Goal: Information Seeking & Learning: Learn about a topic

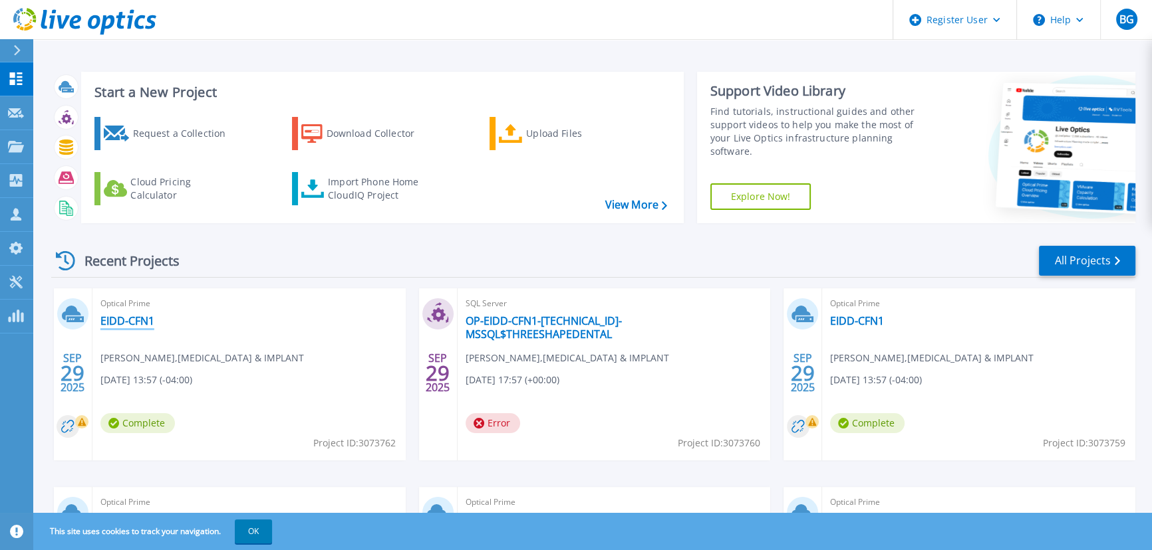
click at [138, 327] on link "EIDD-CFN1" at bounding box center [127, 320] width 54 height 13
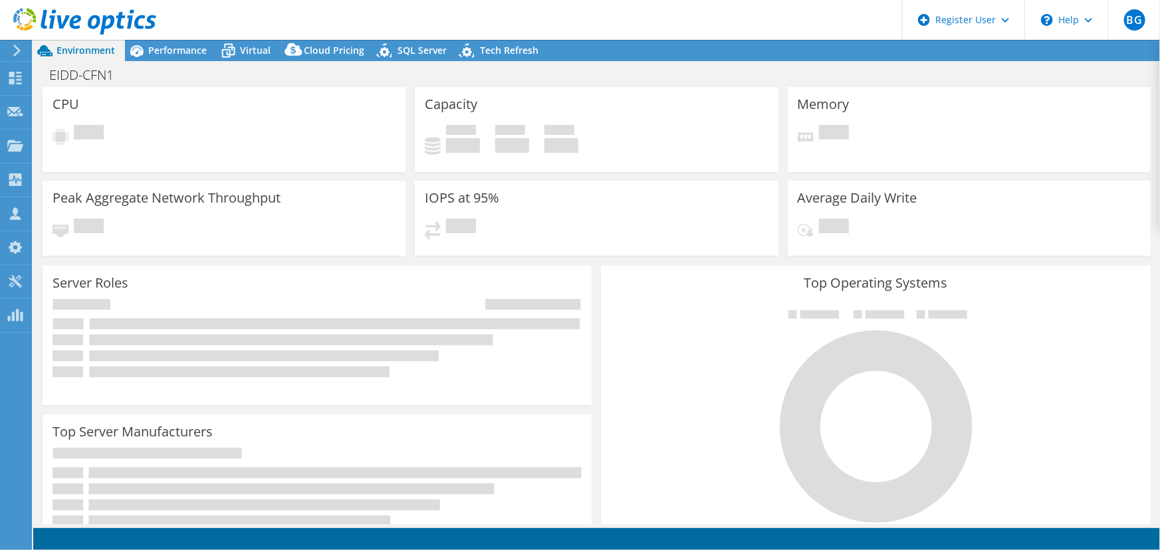
select select "USD"
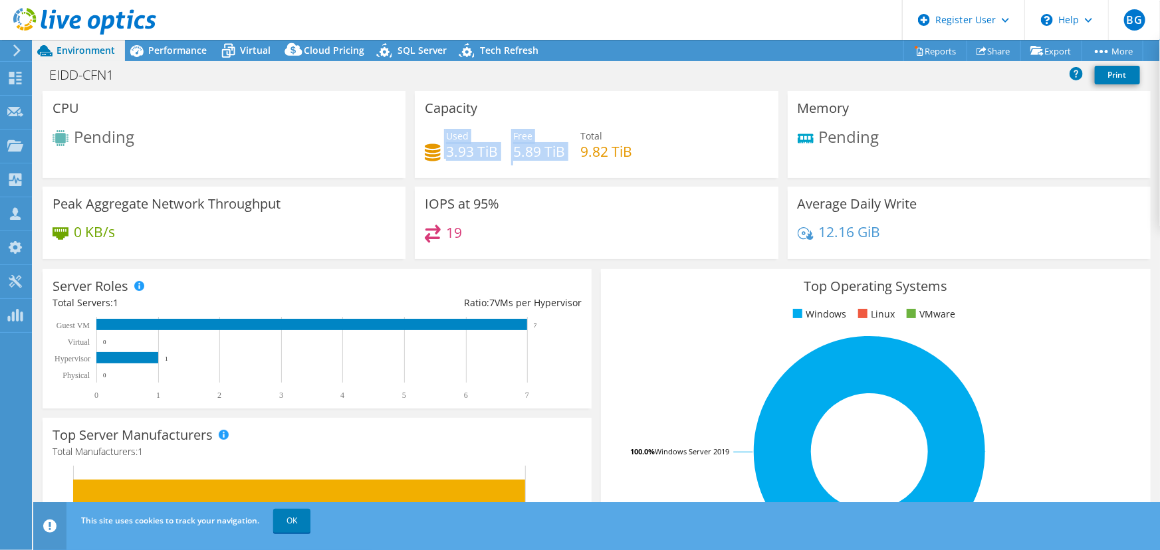
drag, startPoint x: 438, startPoint y: 154, endPoint x: 574, endPoint y: 158, distance: 135.7
click at [574, 158] on div "Used 3.93 TiB Free 5.89 TiB Total 9.82 TiB" at bounding box center [596, 150] width 343 height 43
drag, startPoint x: 628, startPoint y: 159, endPoint x: 438, endPoint y: 149, distance: 189.7
click at [438, 149] on div "Used 3.93 TiB Free 5.89 TiB Total 9.82 TiB" at bounding box center [596, 150] width 343 height 43
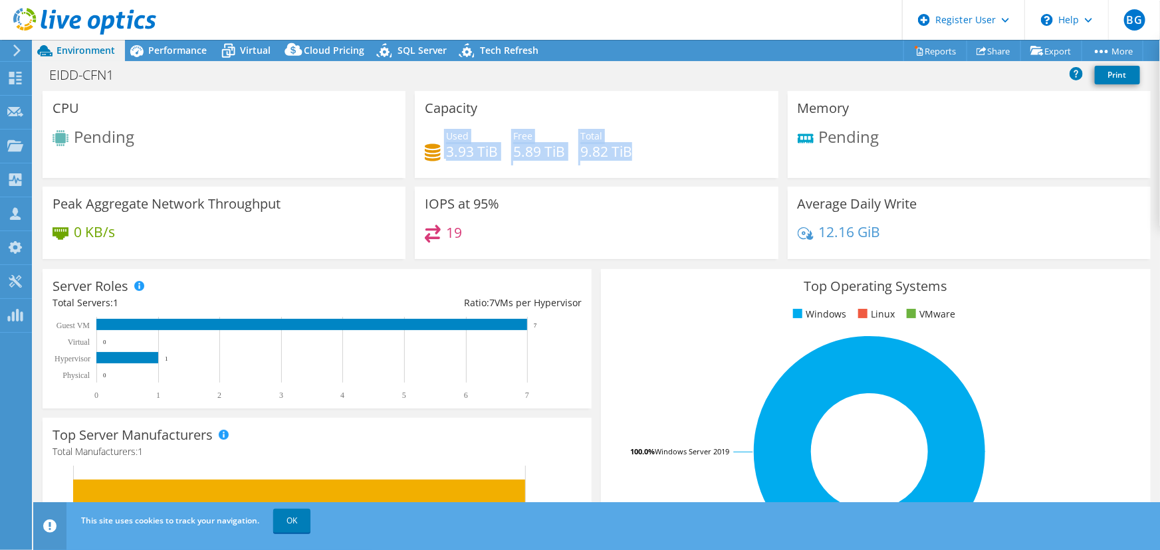
click at [438, 149] on div "Used 3.93 TiB" at bounding box center [461, 144] width 73 height 30
click at [84, 45] on span "Environment" at bounding box center [86, 50] width 59 height 13
click at [94, 51] on span "Environment" at bounding box center [86, 50] width 59 height 13
click at [25, 8] on icon at bounding box center [84, 21] width 143 height 27
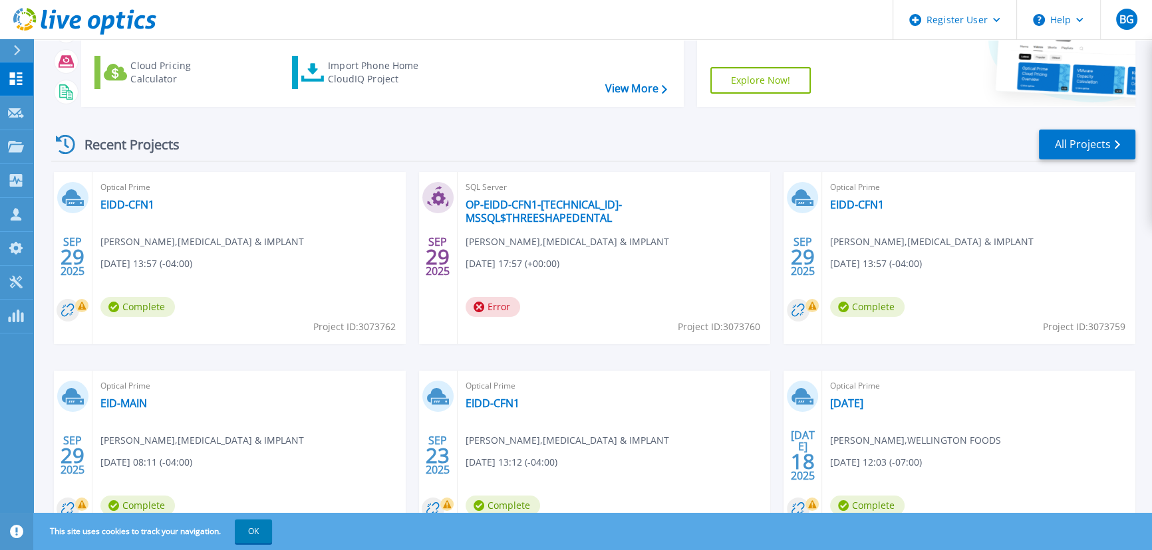
scroll to position [120, 0]
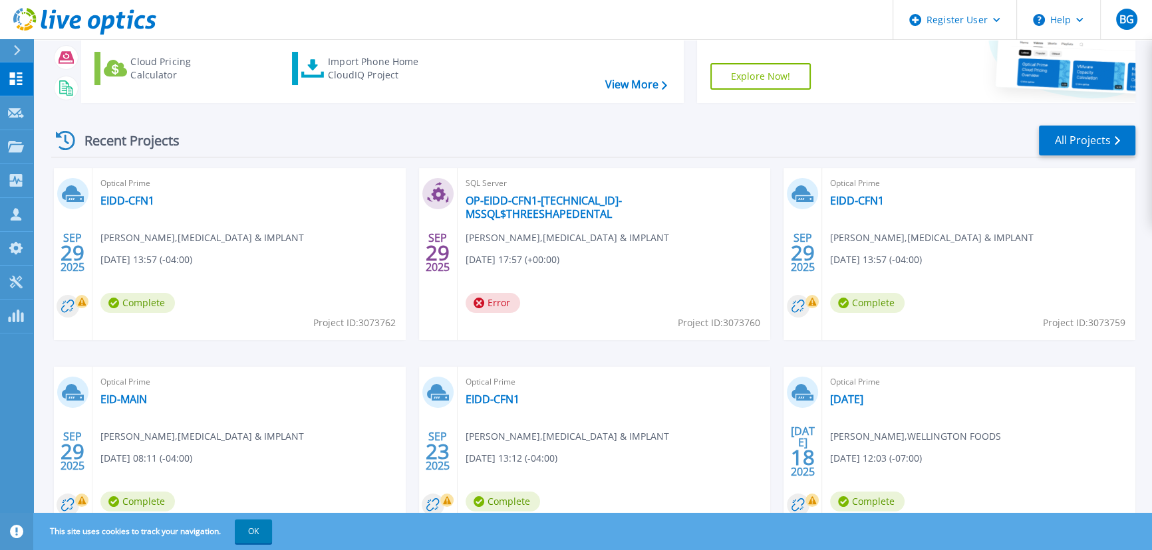
click at [844, 388] on span "Optical Prime" at bounding box center [978, 382] width 297 height 15
click at [839, 393] on link "[DATE]" at bounding box center [846, 399] width 33 height 13
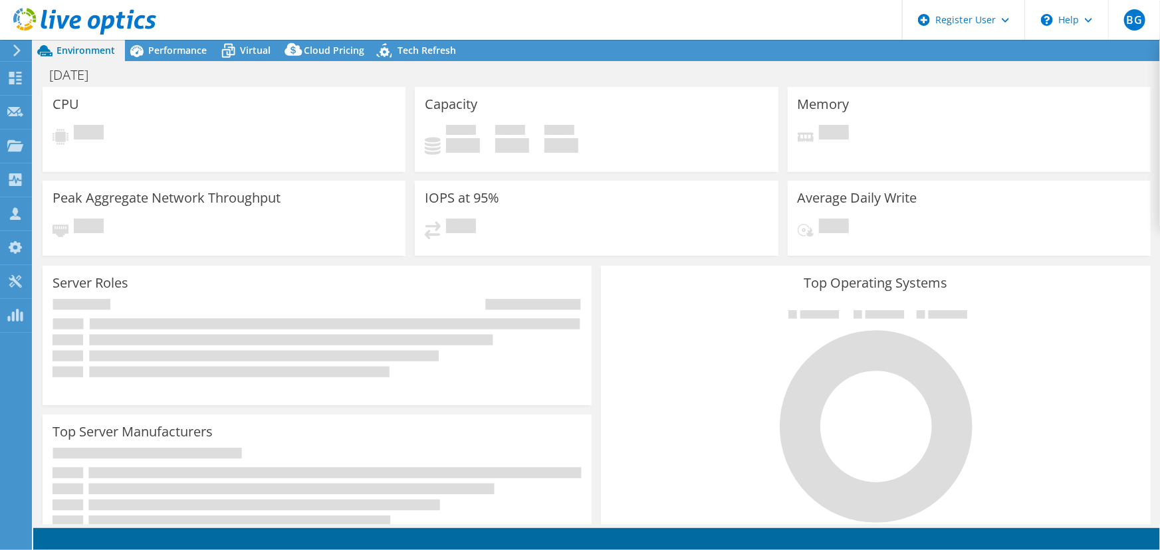
select select "USD"
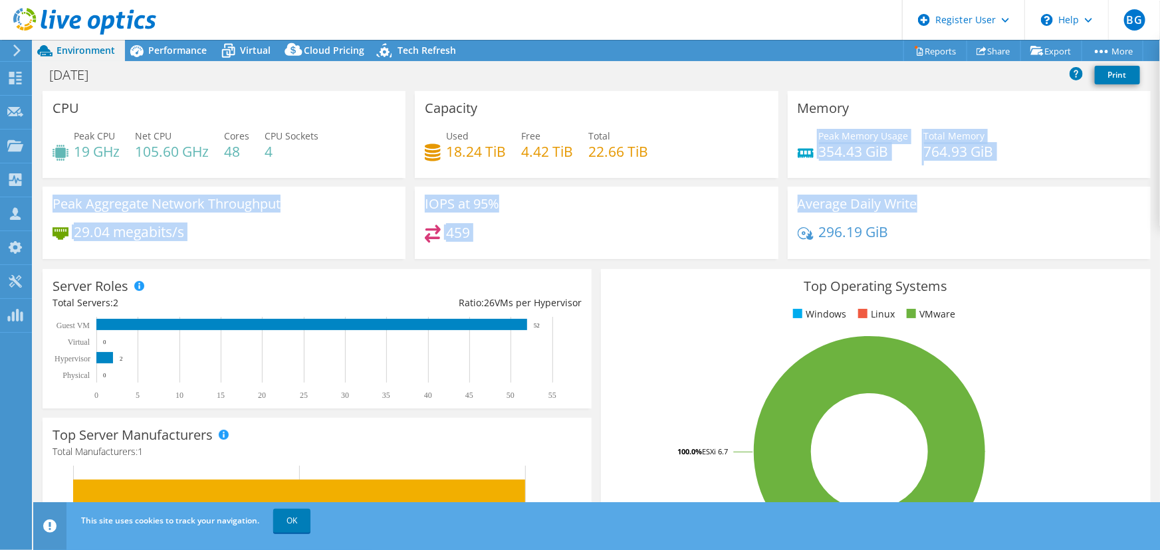
drag, startPoint x: 810, startPoint y: 152, endPoint x: 1064, endPoint y: 193, distance: 257.8
click at [1064, 193] on div "CPU Peak CPU 19 GHz Net CPU 105.60 GHz Cores 48 CPU Sockets 4 Capacity Used 18.…" at bounding box center [597, 179] width 1118 height 177
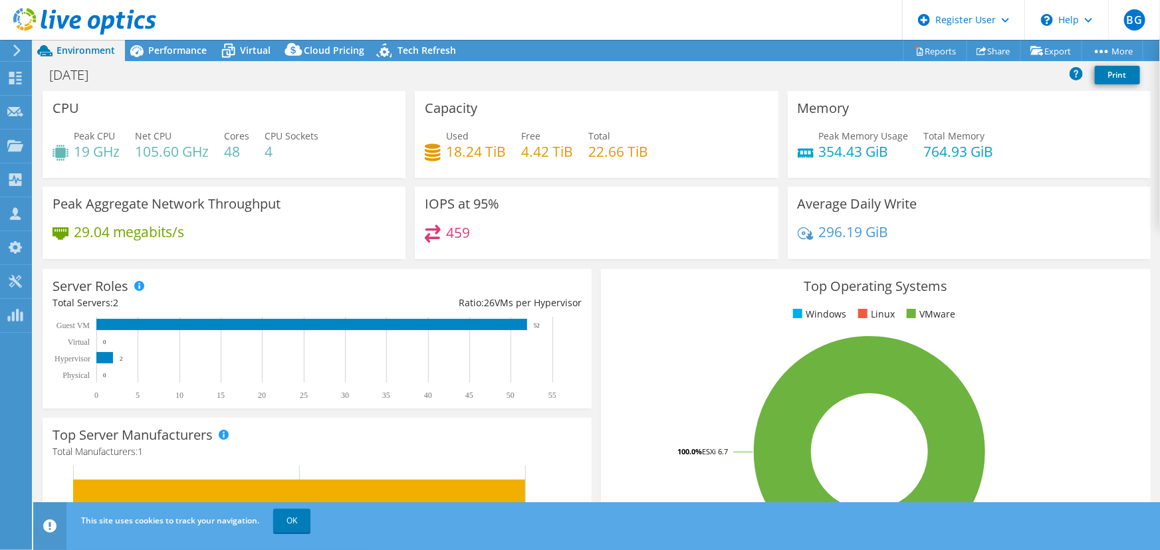
click at [1064, 193] on div "Average Daily Write 296.19 GiB" at bounding box center [969, 223] width 363 height 72
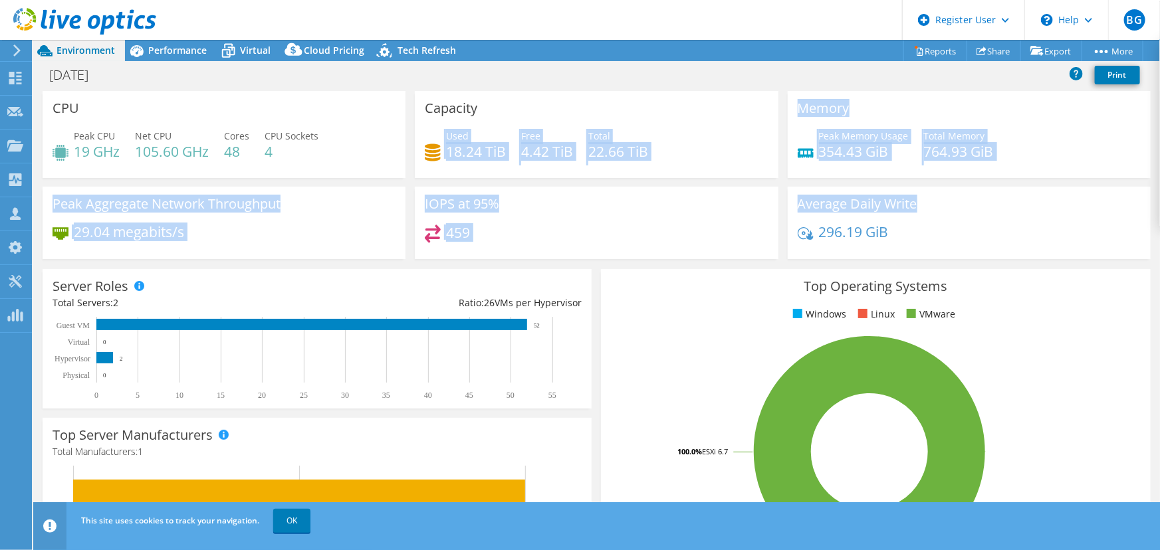
drag, startPoint x: 911, startPoint y: 171, endPoint x: 706, endPoint y: 108, distance: 214.9
click at [706, 108] on div "CPU Peak CPU 19 GHz Net CPU 105.60 GHz Cores 48 CPU Sockets 4 Capacity Used 18.…" at bounding box center [597, 179] width 1118 height 177
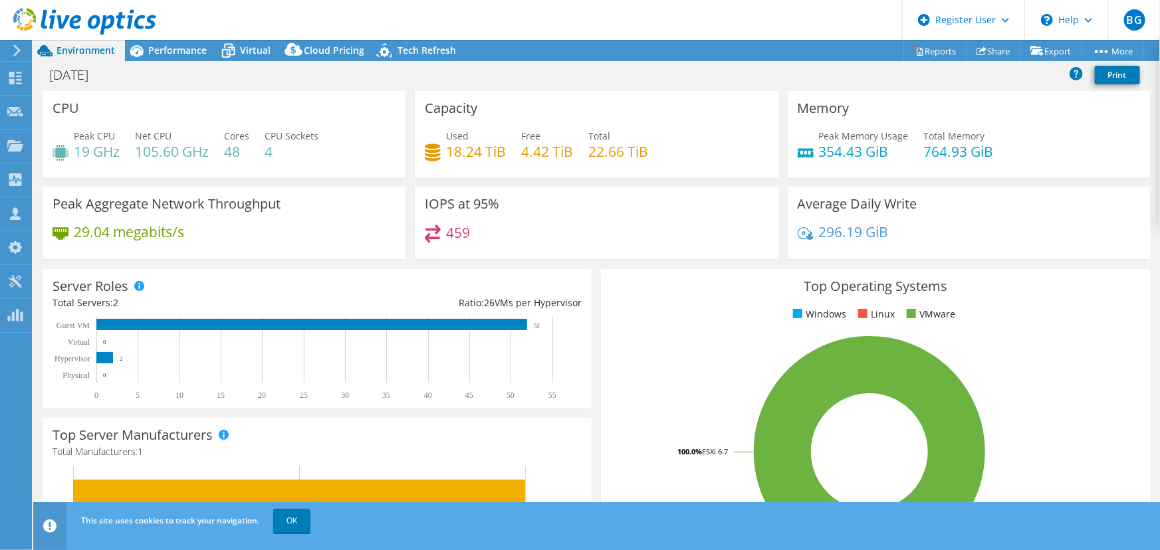
click at [816, 279] on h3 "Top Operating Systems" at bounding box center [875, 286] width 529 height 15
drag, startPoint x: 79, startPoint y: 150, endPoint x: 283, endPoint y: 161, distance: 204.4
click at [283, 161] on div "Peak CPU 19 GHz Net CPU 105.60 GHz Cores 48 CPU Sockets 4" at bounding box center [224, 150] width 343 height 43
drag, startPoint x: 445, startPoint y: 154, endPoint x: 634, endPoint y: 161, distance: 189.0
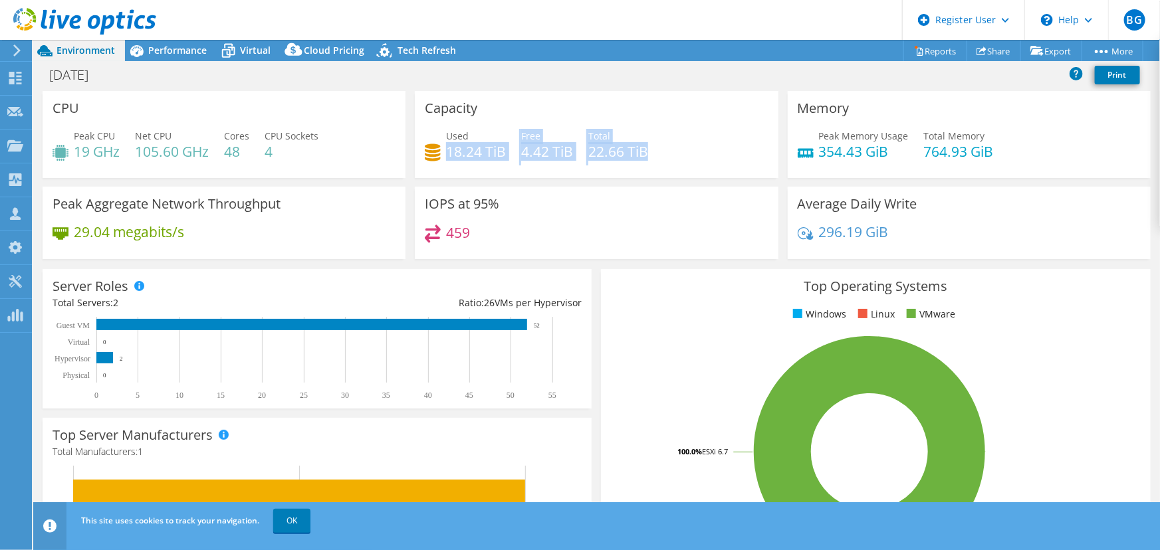
click at [634, 161] on div "Used 18.24 TiB Free 4.42 TiB Total 22.66 TiB" at bounding box center [596, 150] width 343 height 43
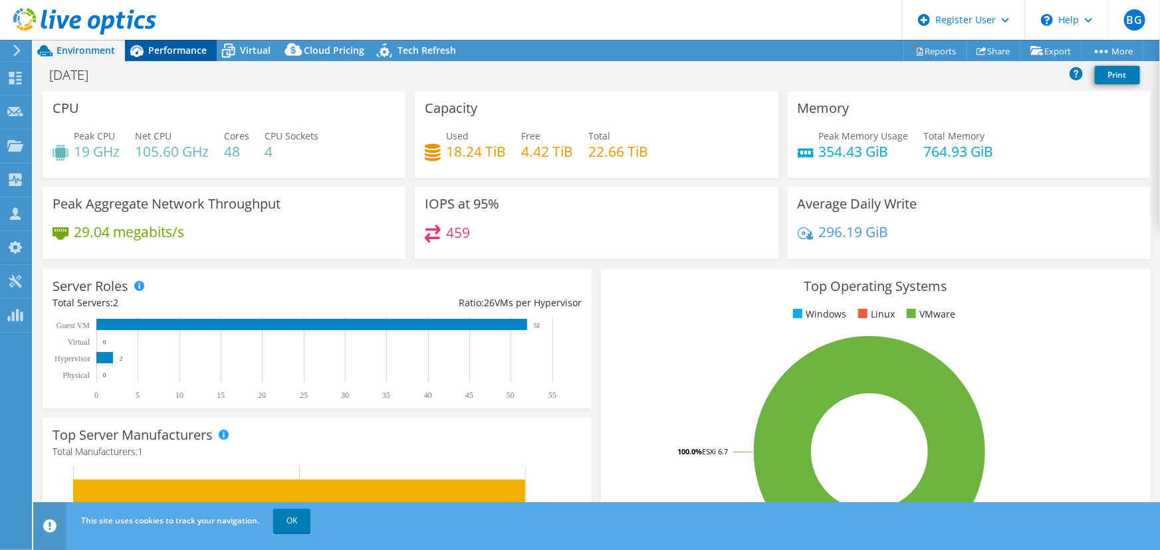
click at [155, 53] on span "Performance" at bounding box center [177, 50] width 59 height 13
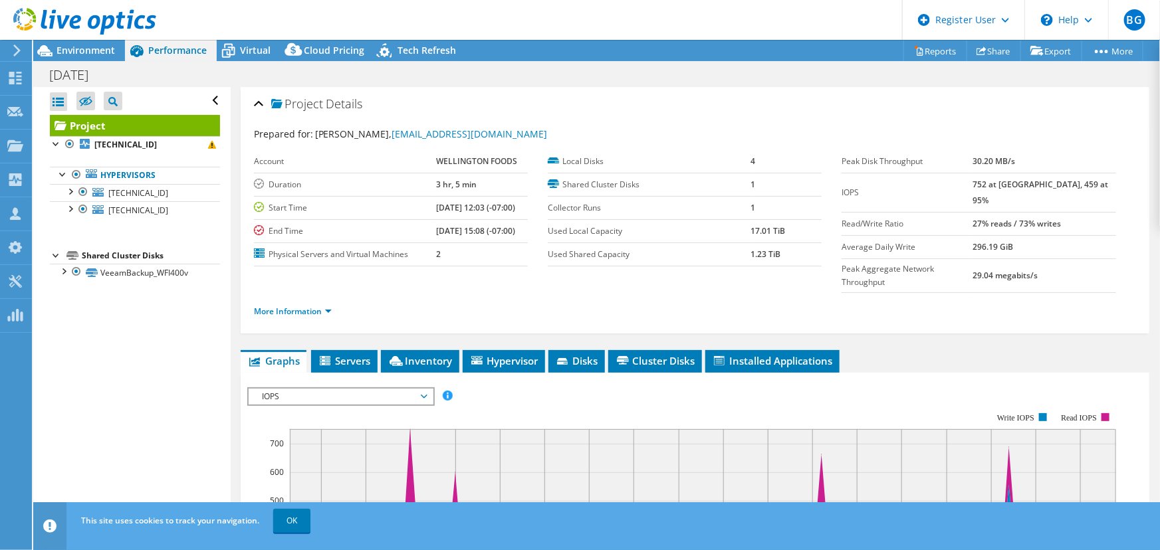
scroll to position [181, 0]
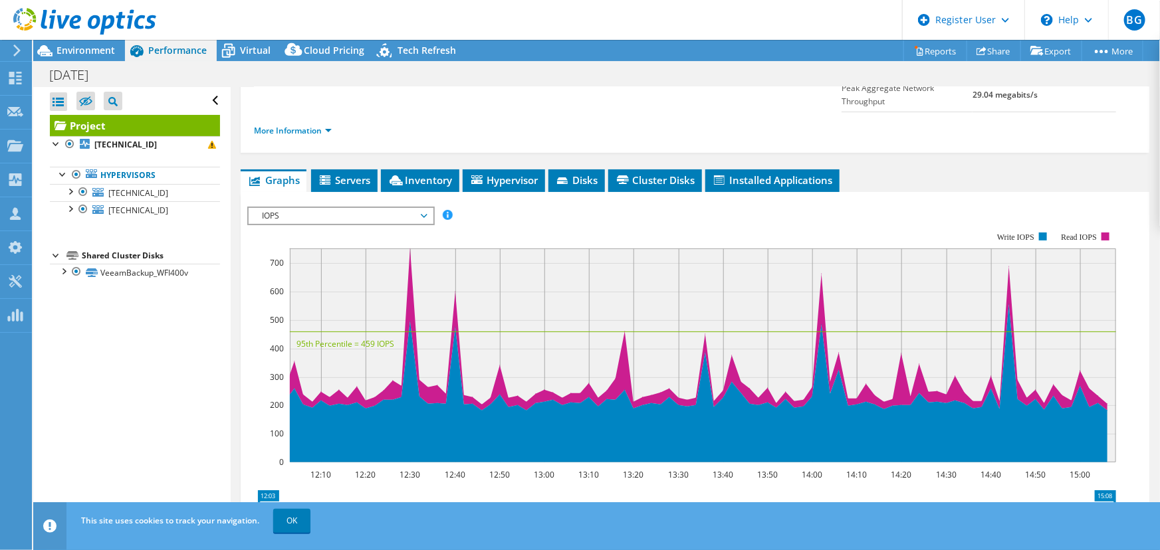
click at [357, 208] on span "IOPS" at bounding box center [340, 216] width 171 height 16
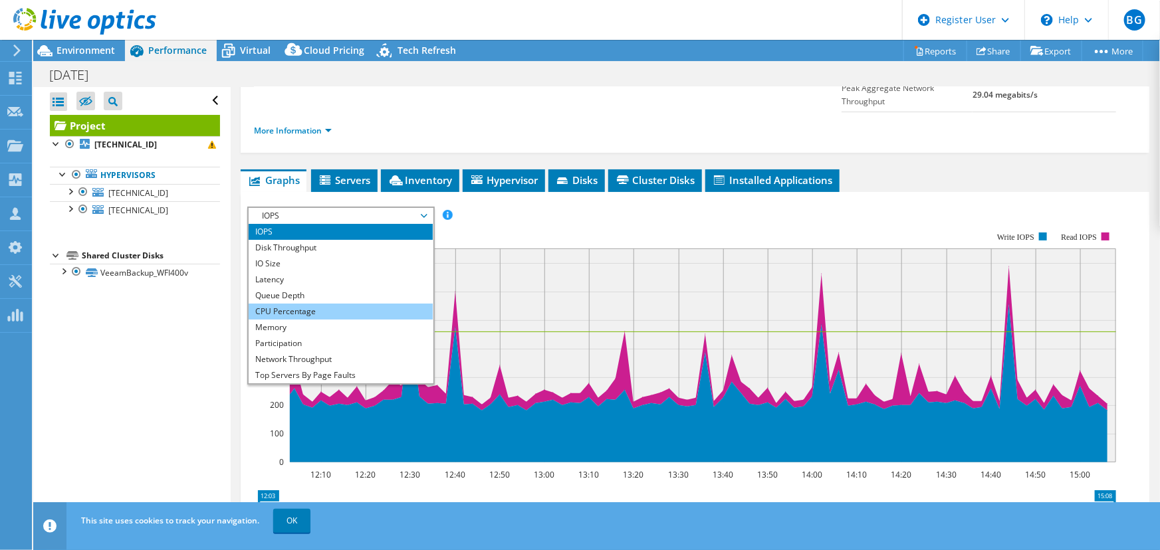
click at [361, 304] on li "CPU Percentage" at bounding box center [341, 312] width 184 height 16
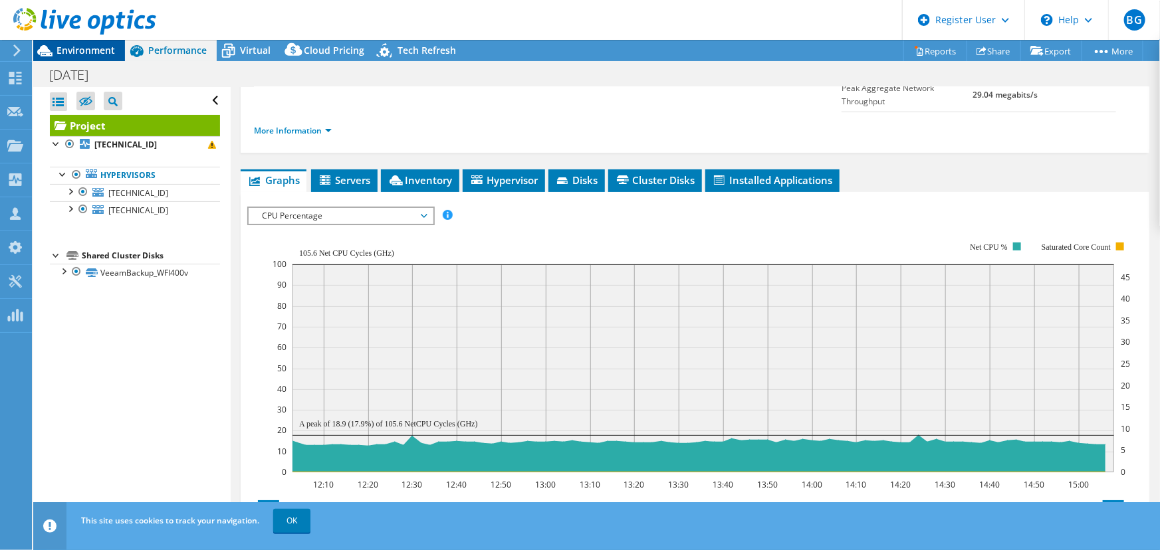
click at [108, 55] on span "Environment" at bounding box center [86, 50] width 59 height 13
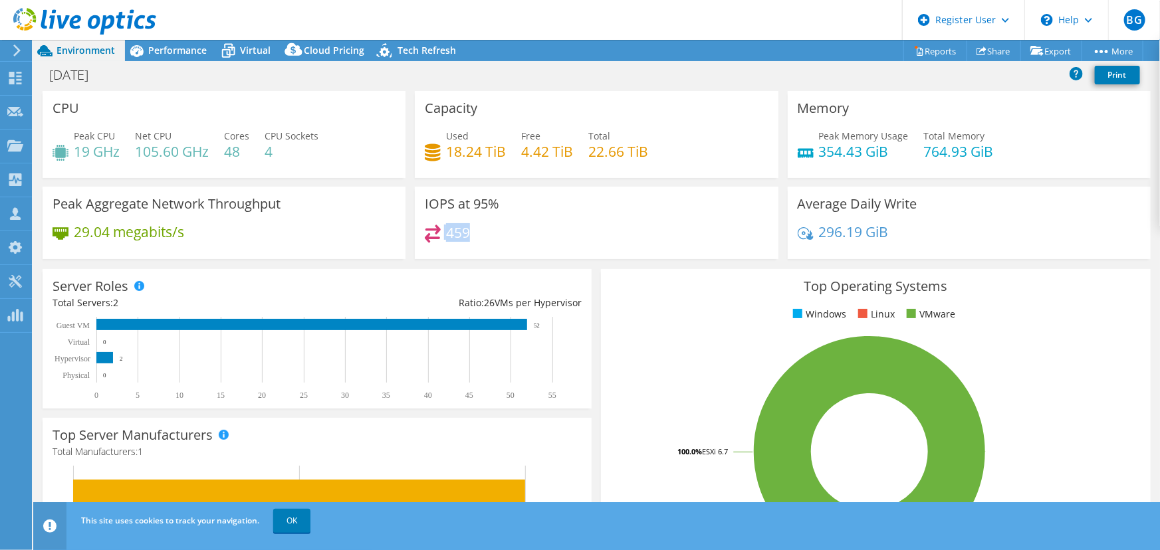
drag, startPoint x: 604, startPoint y: 244, endPoint x: 534, endPoint y: 188, distance: 89.9
click at [534, 188] on div "IOPS at 95% 459" at bounding box center [596, 223] width 363 height 72
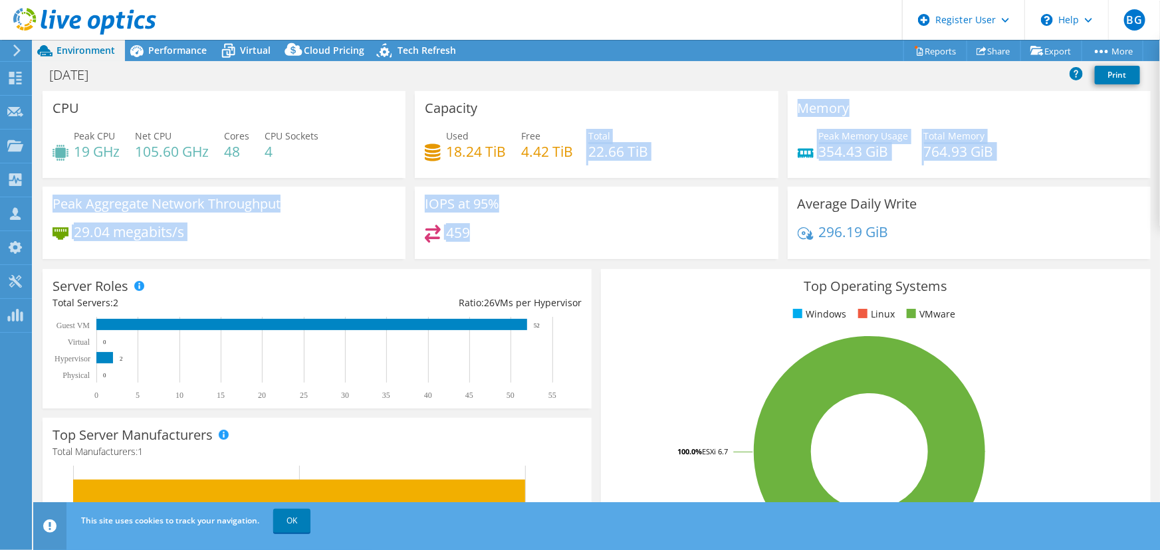
drag, startPoint x: 542, startPoint y: 219, endPoint x: 558, endPoint y: 246, distance: 31.9
click at [558, 246] on div "CPU Peak CPU 19 GHz Net CPU 105.60 GHz Cores 48 CPU Sockets 4 Capacity Used 18.…" at bounding box center [597, 179] width 1118 height 177
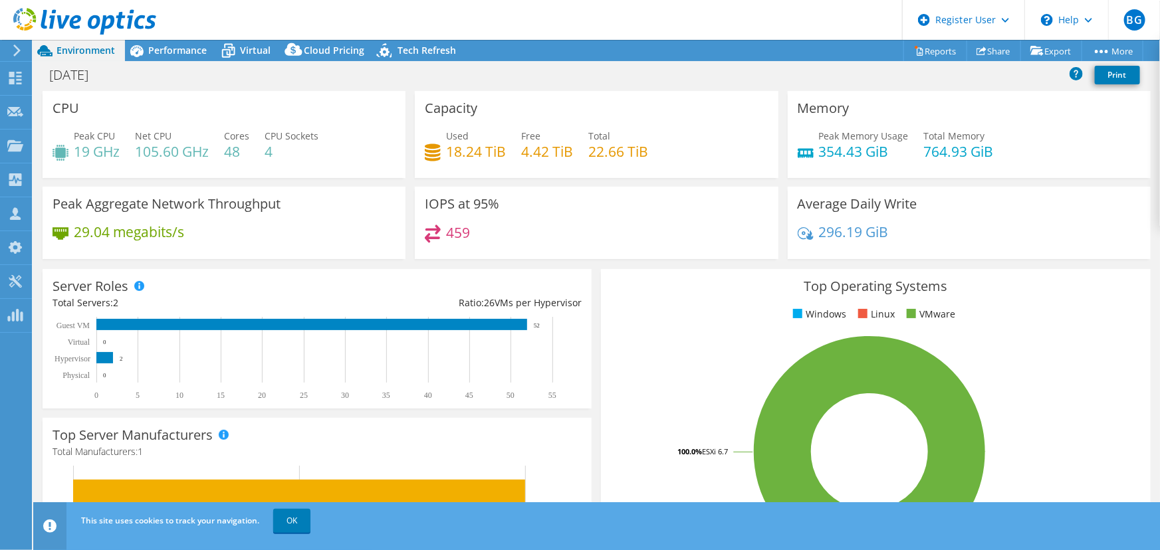
click at [558, 246] on div "459" at bounding box center [596, 239] width 343 height 29
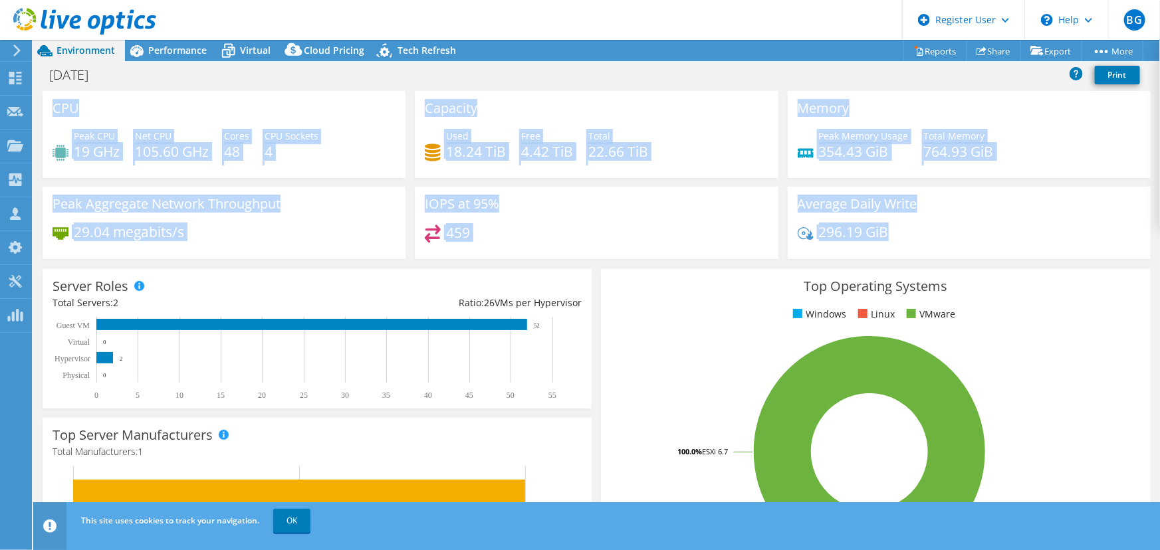
drag, startPoint x: 1015, startPoint y: 230, endPoint x: 41, endPoint y: 106, distance: 982.5
click at [41, 106] on div "CPU Peak CPU 19 GHz Net CPU 105.60 GHz Cores 48 CPU Sockets 4 Capacity Used 18.…" at bounding box center [597, 179] width 1118 height 177
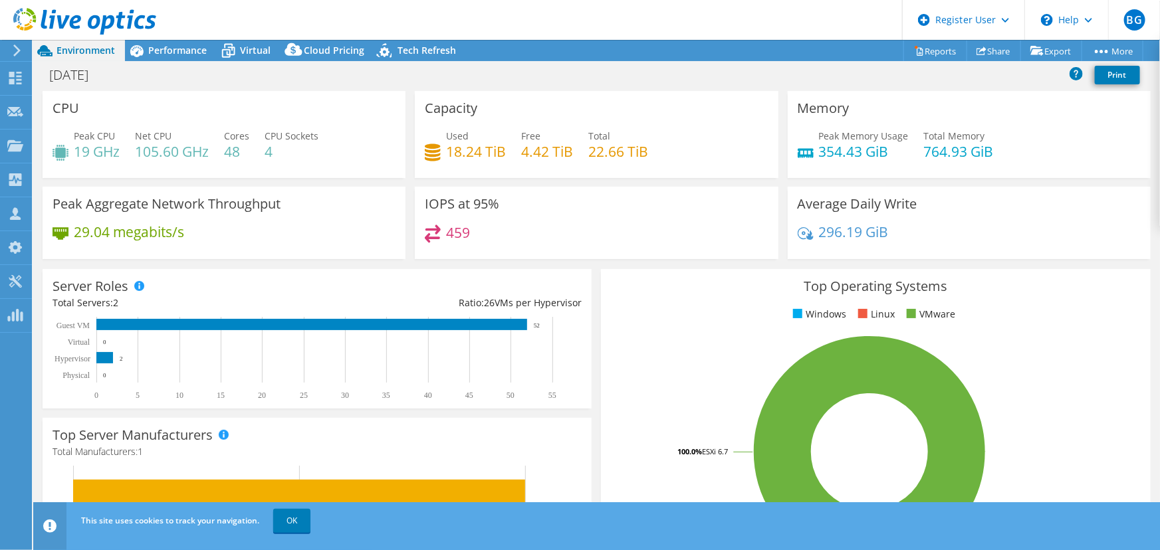
click at [41, 106] on div "CPU Peak CPU 19 GHz Net CPU 105.60 GHz Cores 48 CPU Sockets 4" at bounding box center [224, 134] width 372 height 87
drag, startPoint x: 41, startPoint y: 106, endPoint x: 1159, endPoint y: 224, distance: 1125.1
click at [1159, 224] on div "CPU Peak CPU 19 GHz Net CPU 105.60 GHz Cores 48 CPU Sockets 4 Capacity Used 18.…" at bounding box center [596, 309] width 1127 height 437
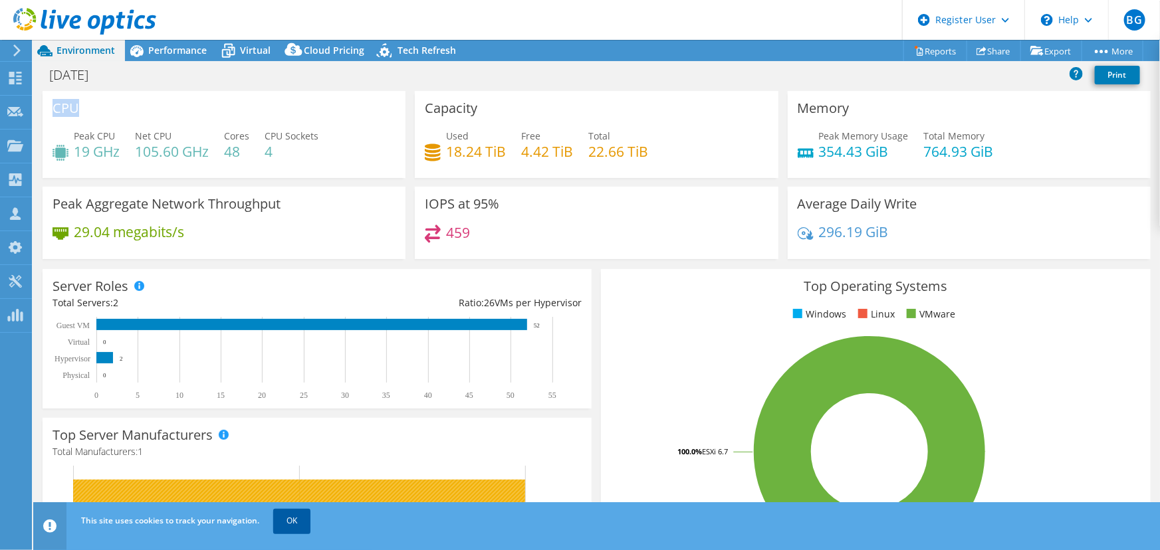
click at [286, 525] on link "OK" at bounding box center [291, 521] width 37 height 24
